Goal: Task Accomplishment & Management: Manage account settings

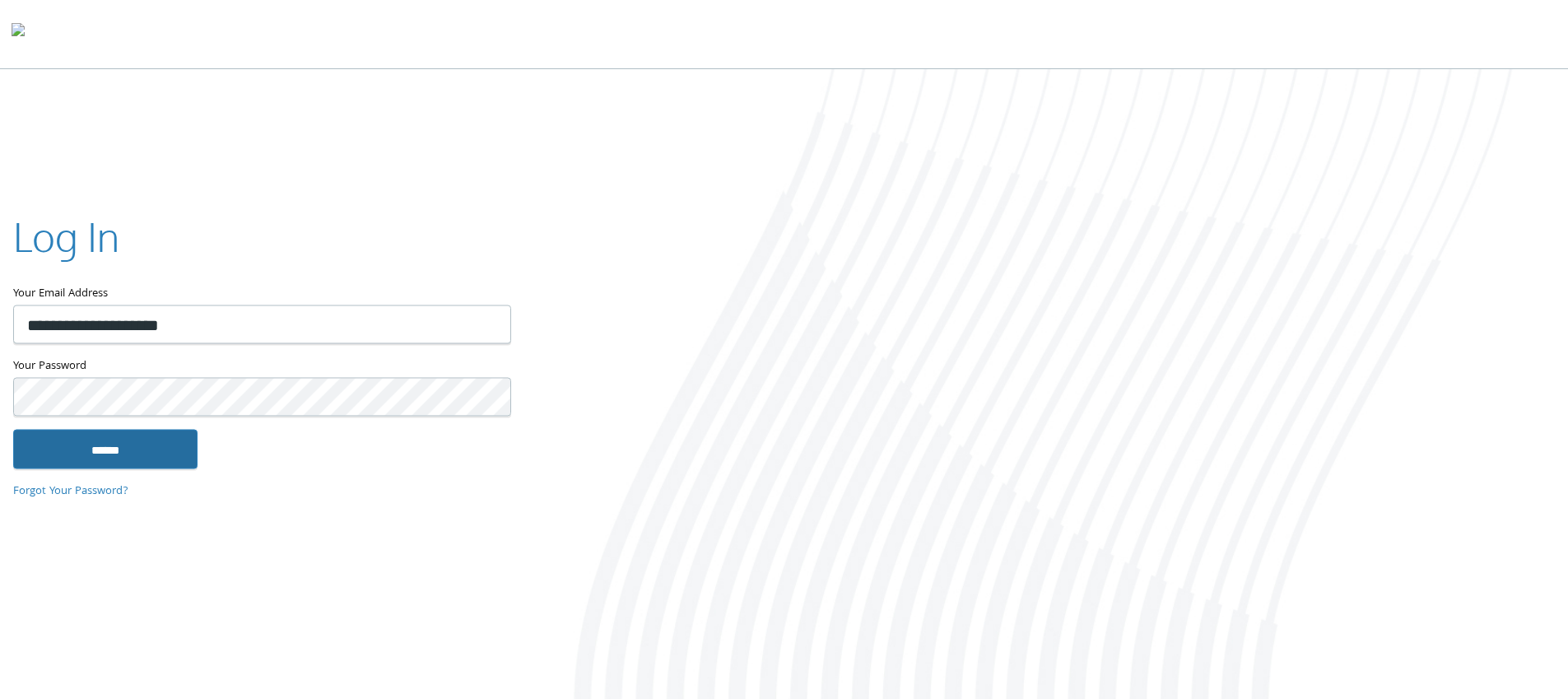
click at [105, 448] on input "******" at bounding box center [105, 448] width 184 height 39
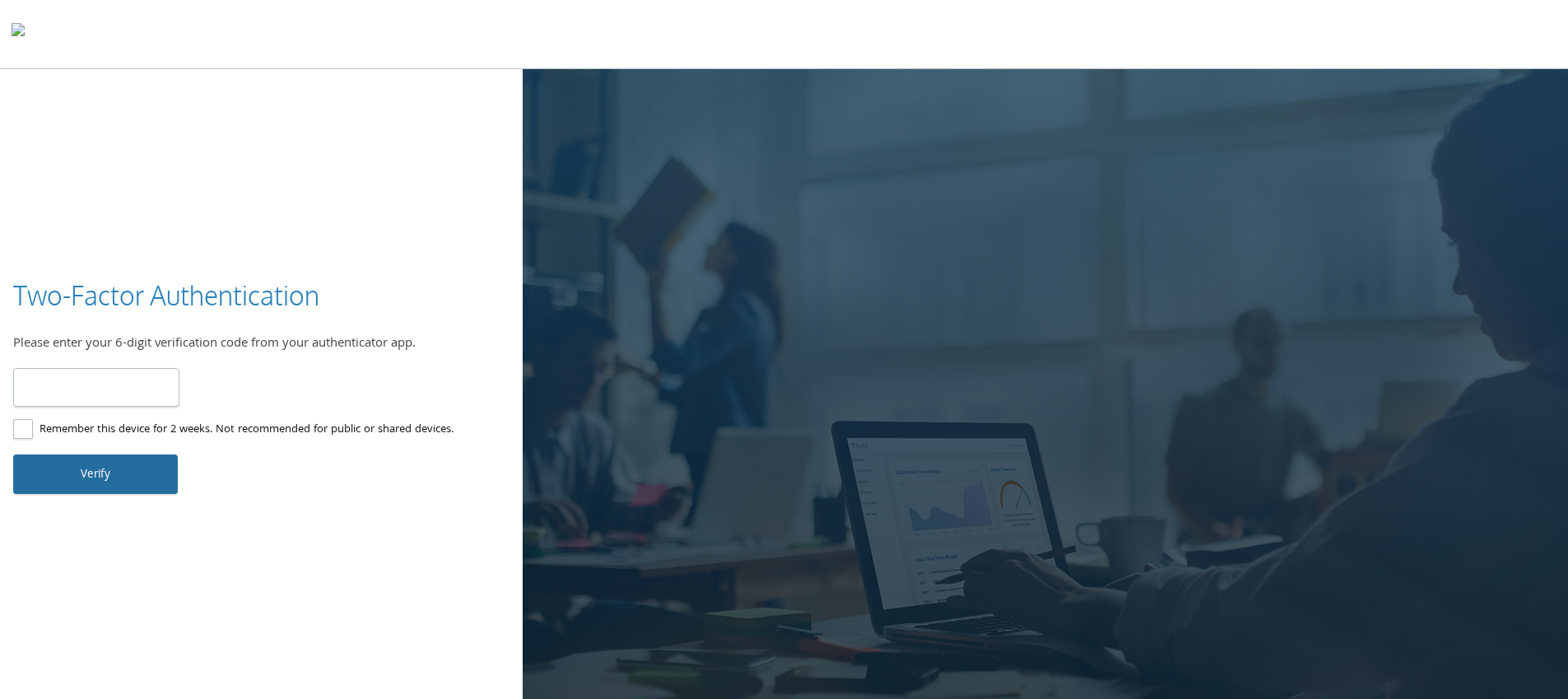
type input "******"
click at [100, 471] on button "Verify" at bounding box center [95, 473] width 165 height 39
